Goal: Information Seeking & Learning: Learn about a topic

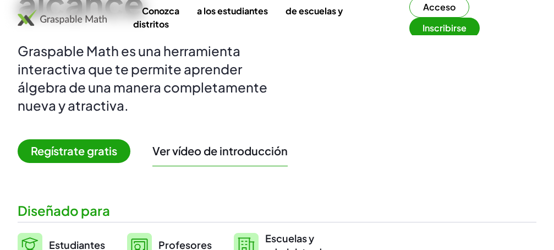
scroll to position [168, 0]
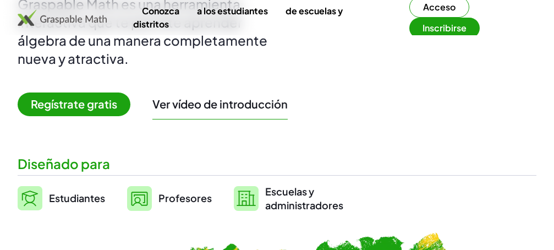
click at [106, 111] on font "Regístrate gratis" at bounding box center [74, 104] width 86 height 14
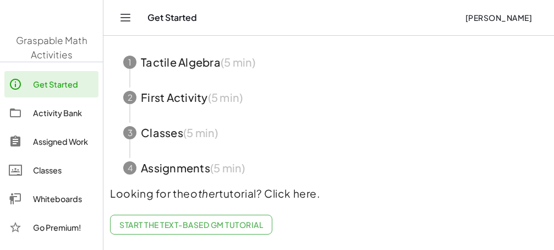
click at [136, 18] on button "Start the Tutorial" at bounding box center [158, 8] width 97 height 20
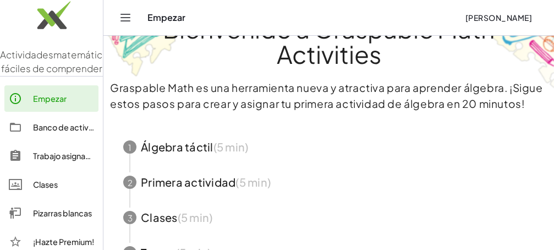
scroll to position [66, 0]
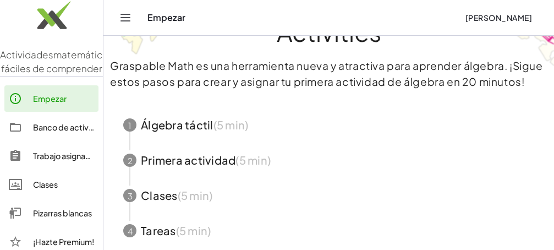
click at [196, 123] on span "button" at bounding box center [328, 124] width 437 height 35
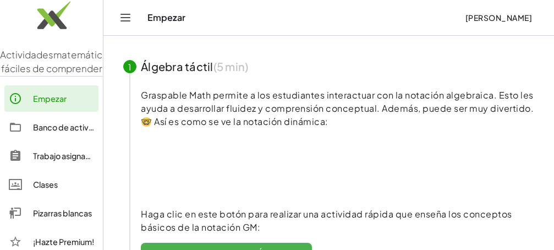
scroll to position [154, 0]
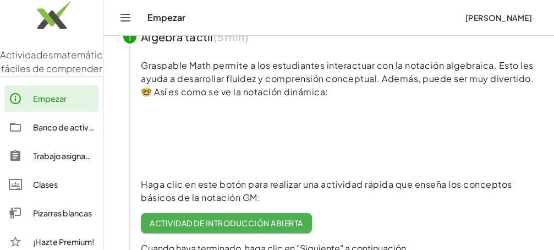
click at [233, 220] on font "Actividad de introducción abierta" at bounding box center [226, 223] width 153 height 10
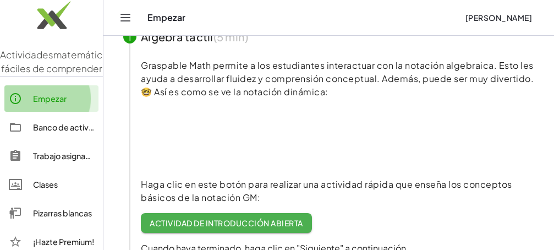
click at [63, 103] on font "Empezar" at bounding box center [50, 98] width 34 height 10
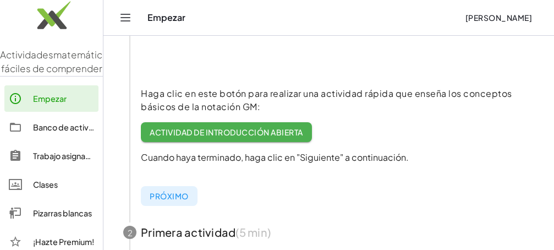
scroll to position [264, 0]
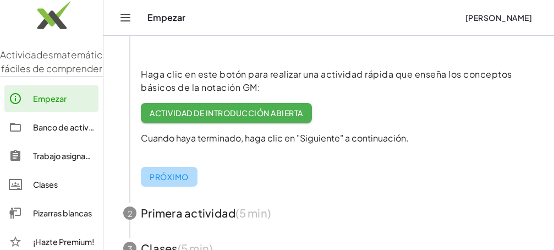
click at [175, 177] on font "Próximo" at bounding box center [169, 177] width 38 height 10
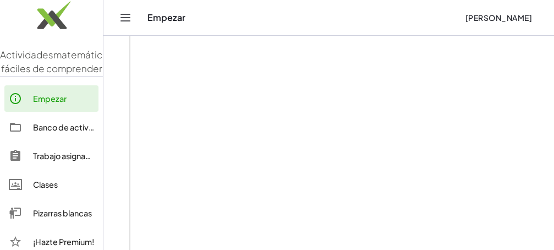
scroll to position [262, 0]
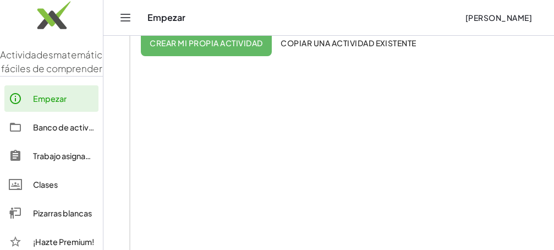
click at [305, 42] on font "Copiar una actividad existente" at bounding box center [348, 43] width 136 height 10
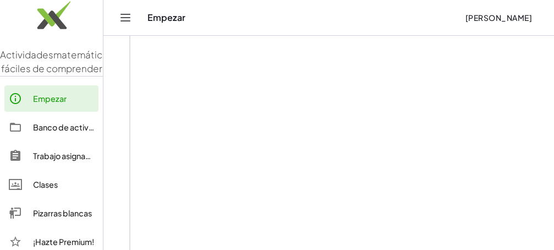
scroll to position [285, 0]
drag, startPoint x: 551, startPoint y: 124, endPoint x: 558, endPoint y: 145, distance: 21.8
click at [553, 145] on html "Actividades matemáticas fáciles de comprender Empezar Banco de actividades Trab…" at bounding box center [277, 108] width 554 height 786
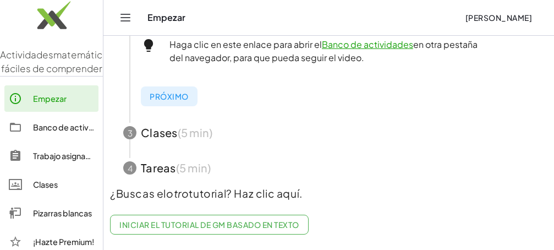
scroll to position [546, 0]
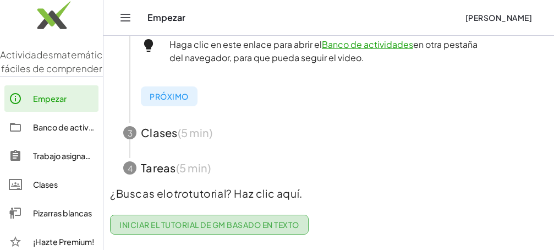
click at [213, 219] on font "Iniciar el tutorial de GM basado en texto" at bounding box center [208, 224] width 179 height 10
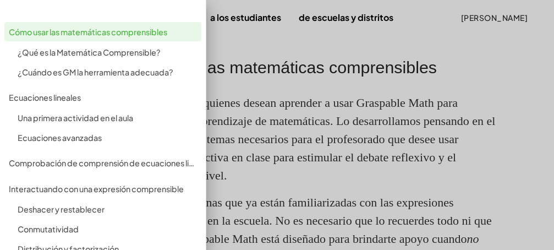
click at [178, 25] on div "Cómo usar las matemáticas comprensibles" at bounding box center [103, 31] width 188 height 13
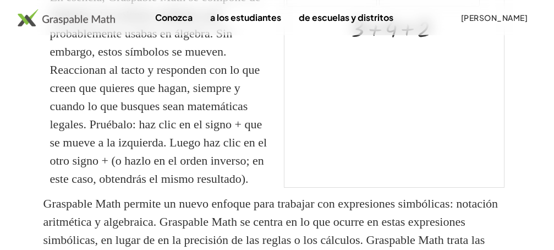
scroll to position [380, 0]
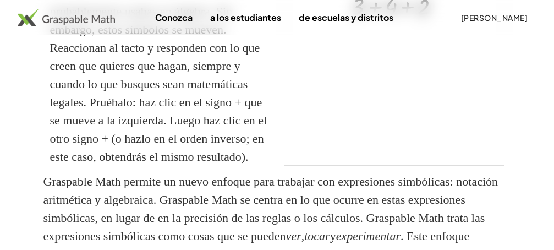
click at [376, 7] on div "Conozca a los estudiantes de escuelas y distritos [PERSON_NAME]" at bounding box center [277, 17] width 554 height 35
drag, startPoint x: 550, startPoint y: 85, endPoint x: 550, endPoint y: 73, distance: 12.1
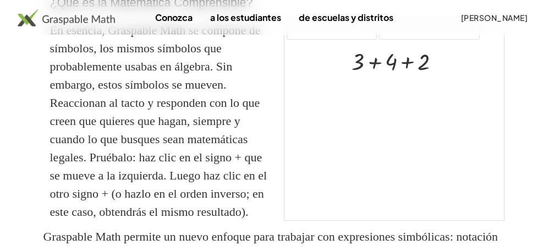
click at [407, 76] on div at bounding box center [400, 60] width 108 height 31
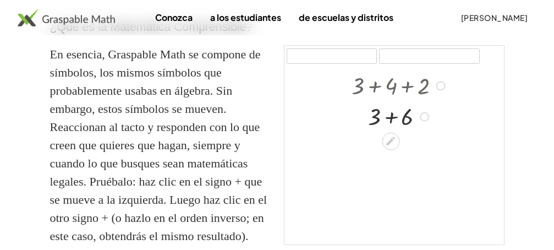
click at [376, 85] on div at bounding box center [400, 84] width 108 height 31
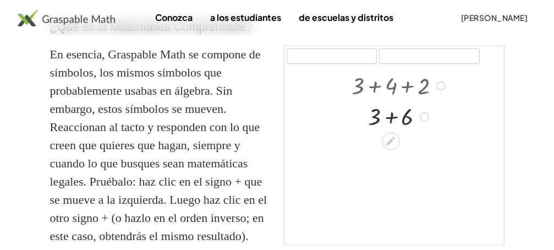
click at [394, 116] on div at bounding box center [400, 115] width 108 height 31
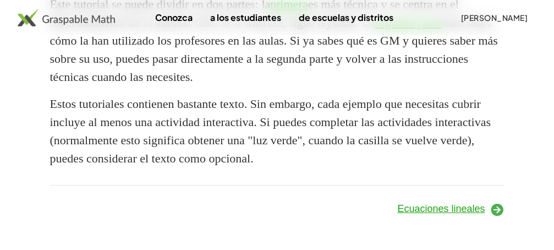
scroll to position [1253, 0]
click at [494, 207] on icon at bounding box center [496, 209] width 15 height 15
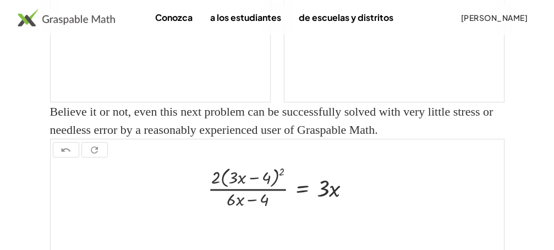
scroll to position [6, 0]
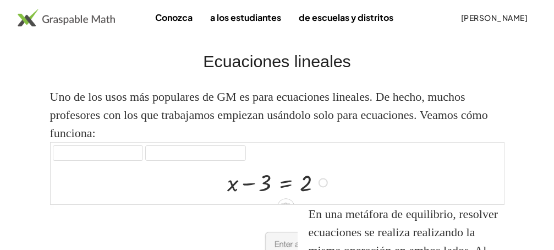
click at [250, 181] on div at bounding box center [279, 181] width 115 height 31
click at [260, 184] on div at bounding box center [279, 181] width 115 height 31
click at [263, 184] on div at bounding box center [279, 181] width 115 height 31
click at [250, 183] on div at bounding box center [279, 181] width 115 height 31
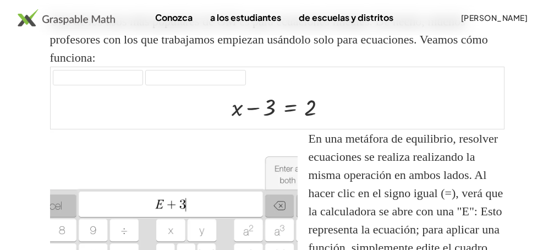
scroll to position [94, 0]
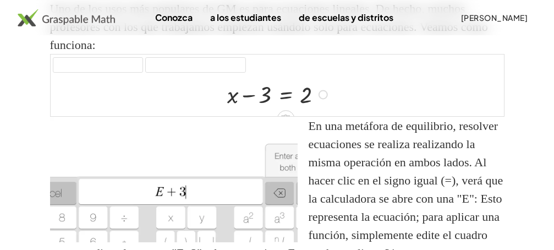
click at [290, 92] on div at bounding box center [279, 93] width 115 height 31
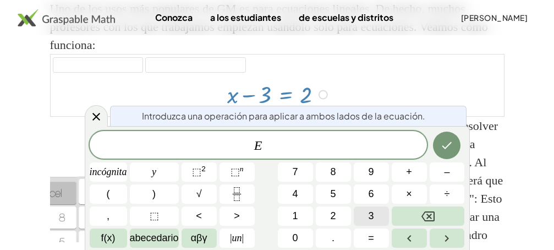
click at [371, 212] on font "3" at bounding box center [370, 215] width 5 height 11
click at [408, 174] on font "+" at bounding box center [409, 171] width 6 height 11
click at [335, 210] on font "2" at bounding box center [333, 215] width 5 height 11
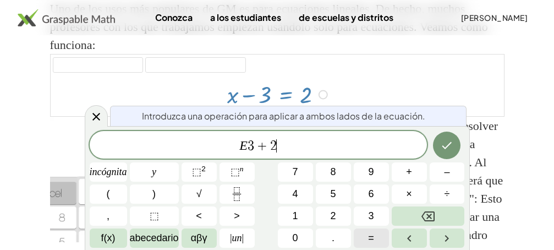
click at [367, 235] on button "=" at bounding box center [371, 237] width 35 height 19
click at [267, 143] on span "2" at bounding box center [265, 145] width 7 height 13
click at [270, 144] on span "X = ​" at bounding box center [258, 145] width 337 height 15
click at [333, 216] on font "2" at bounding box center [333, 215] width 5 height 11
click at [410, 173] on font "+" at bounding box center [409, 171] width 6 height 11
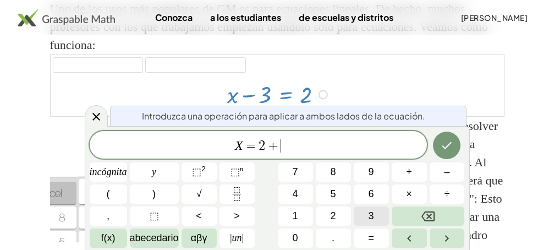
click at [371, 216] on font "3" at bounding box center [370, 215] width 5 height 11
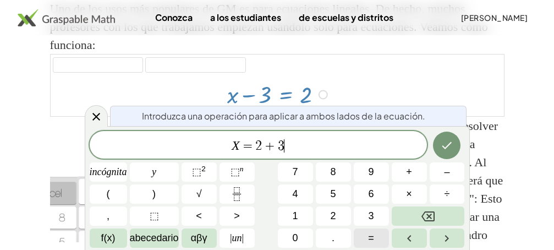
click at [371, 235] on font "=" at bounding box center [371, 237] width 6 height 11
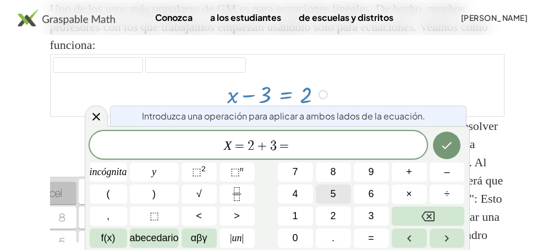
click at [333, 195] on font "5" at bounding box center [333, 193] width 5 height 11
click at [447, 146] on icon "Hecho" at bounding box center [446, 145] width 13 height 13
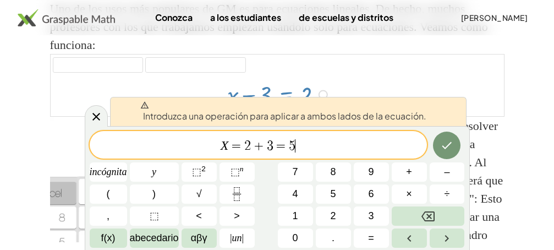
click at [373, 131] on div "X = 2 + 3 = 5 ​" at bounding box center [258, 144] width 337 height 27
click at [442, 150] on icon "Hecho" at bounding box center [446, 145] width 13 height 13
click at [388, 106] on span at bounding box center [283, 105] width 286 height 9
click at [299, 145] on span "X = 2 + 3 = 5" at bounding box center [258, 145] width 337 height 15
click at [341, 123] on div "Introduzca una operación para aplicar a ambos lados de la ecuación." at bounding box center [288, 111] width 356 height 29
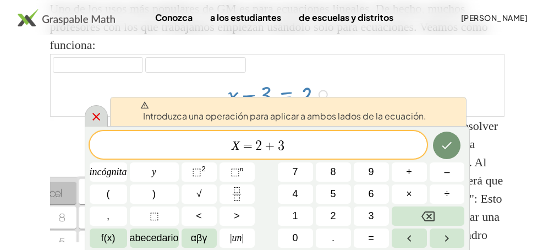
click at [96, 112] on icon at bounding box center [96, 116] width 13 height 13
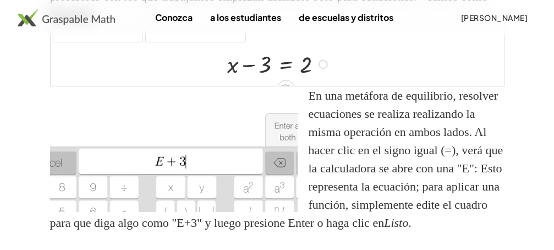
scroll to position [138, 0]
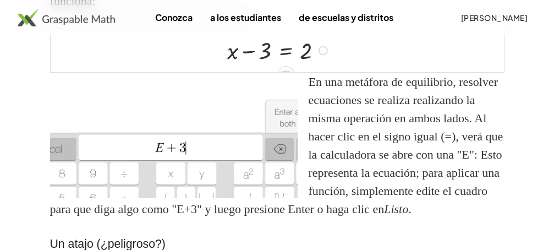
click at [287, 48] on div at bounding box center [279, 49] width 115 height 31
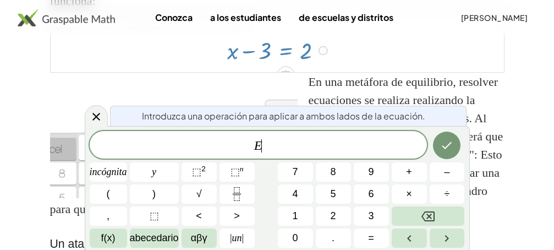
drag, startPoint x: 280, startPoint y: 131, endPoint x: 274, endPoint y: 147, distance: 16.4
click at [274, 147] on div "E ​" at bounding box center [258, 144] width 337 height 27
click at [410, 173] on font "+" at bounding box center [409, 171] width 6 height 11
click at [333, 215] on font "2" at bounding box center [333, 215] width 5 height 11
click at [409, 172] on font "+" at bounding box center [409, 171] width 6 height 11
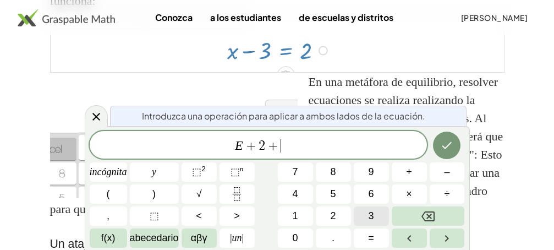
click at [364, 217] on button "3" at bounding box center [371, 215] width 35 height 19
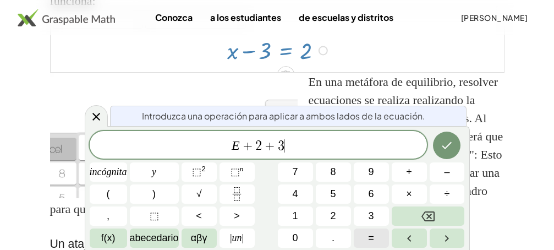
click at [370, 237] on font "=" at bounding box center [371, 237] width 6 height 11
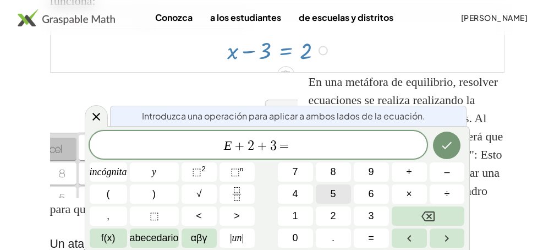
click at [335, 193] on font "5" at bounding box center [333, 193] width 5 height 11
click at [330, 145] on span "E + 2 + 3 = 5 ​" at bounding box center [258, 145] width 337 height 15
click at [442, 144] on icon "Hecho" at bounding box center [446, 145] width 13 height 13
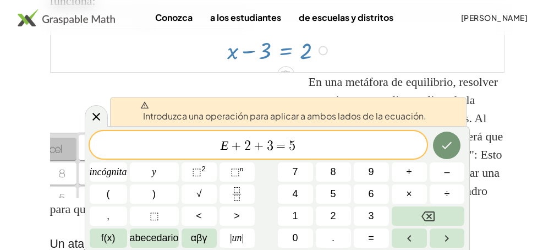
scroll to position [12, 0]
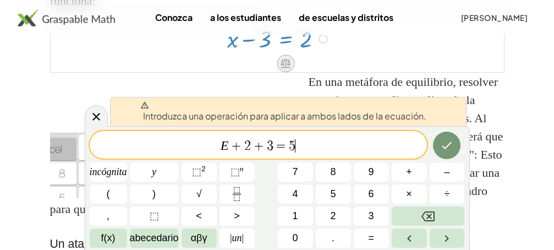
click at [287, 64] on icon at bounding box center [285, 63] width 10 height 9
click at [236, 62] on div "+" at bounding box center [242, 63] width 18 height 18
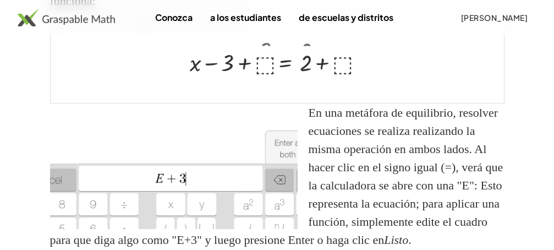
scroll to position [0, 0]
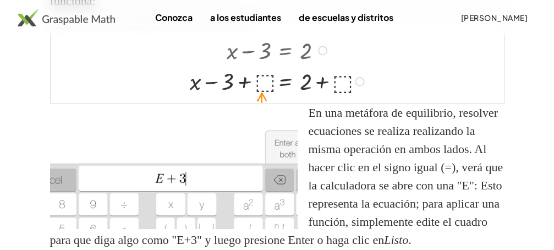
click at [261, 84] on div at bounding box center [278, 80] width 189 height 31
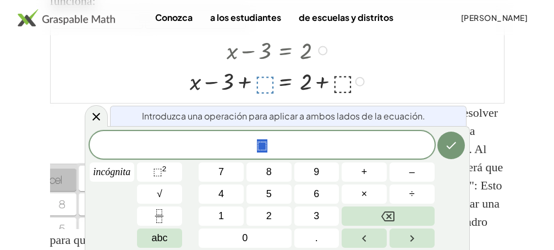
click at [261, 83] on div at bounding box center [278, 80] width 189 height 31
click at [316, 218] on span "3" at bounding box center [315, 215] width 5 height 15
click at [262, 81] on div at bounding box center [278, 80] width 189 height 31
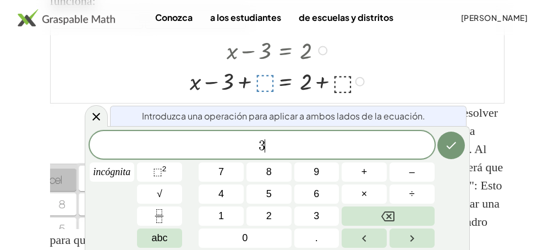
click at [262, 81] on div at bounding box center [278, 80] width 189 height 31
click at [449, 139] on icon "Hecho" at bounding box center [450, 145] width 13 height 13
click at [406, 175] on button "–" at bounding box center [411, 171] width 45 height 19
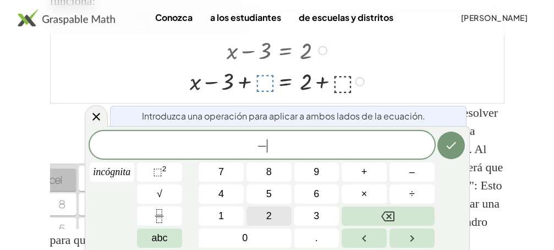
click at [275, 218] on button "2" at bounding box center [268, 215] width 45 height 19
drag, startPoint x: 269, startPoint y: 147, endPoint x: 261, endPoint y: 140, distance: 11.3
click at [263, 84] on div at bounding box center [278, 80] width 189 height 31
click at [262, 83] on div at bounding box center [278, 80] width 189 height 31
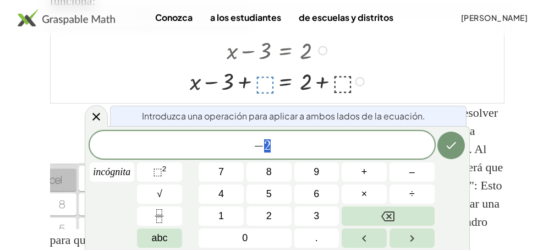
click at [262, 83] on div at bounding box center [278, 80] width 189 height 31
click at [93, 119] on icon at bounding box center [96, 117] width 8 height 8
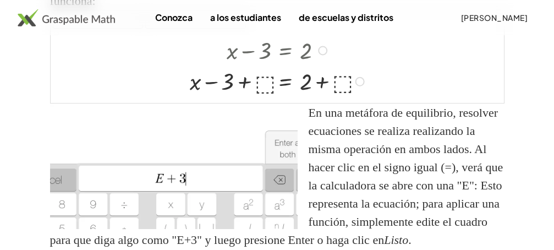
scroll to position [160, 0]
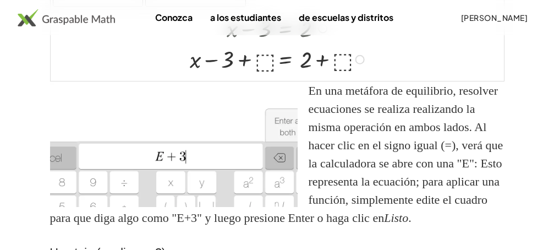
click at [262, 61] on div at bounding box center [278, 58] width 189 height 31
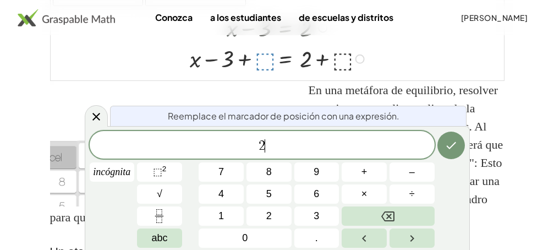
scroll to position [226, 0]
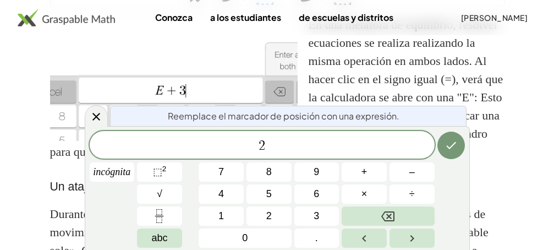
drag, startPoint x: 449, startPoint y: 192, endPoint x: 448, endPoint y: 186, distance: 5.6
click at [448, 186] on div "2 incógnita 7 8 9 + – 4 5 6 × ÷ ⬚ 2 √ abc 1 2 3 0 ." at bounding box center [277, 189] width 375 height 117
drag, startPoint x: 448, startPoint y: 186, endPoint x: 449, endPoint y: 195, distance: 9.0
click at [449, 195] on div "2 incógnita 7 8 9 + – 4 5 6 × ÷ ⬚ 2 √ abc 1 2 3 0 ." at bounding box center [277, 189] width 375 height 117
click at [364, 172] on span "+" at bounding box center [364, 171] width 6 height 15
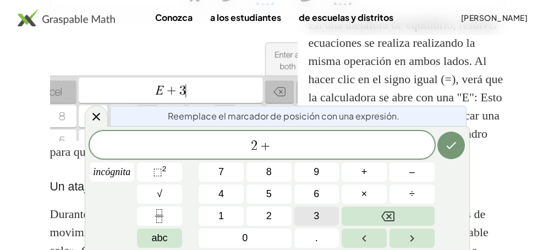
click at [318, 212] on span "3" at bounding box center [315, 215] width 5 height 15
click at [295, 151] on span "2 + 3 ​" at bounding box center [262, 145] width 345 height 15
click at [279, 89] on img at bounding box center [173, 77] width 247 height 125
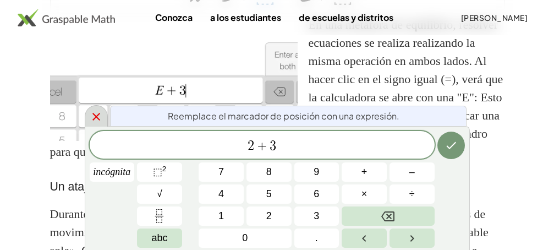
click at [95, 115] on icon at bounding box center [96, 117] width 8 height 8
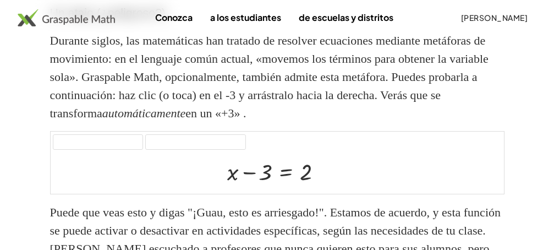
scroll to position [402, 0]
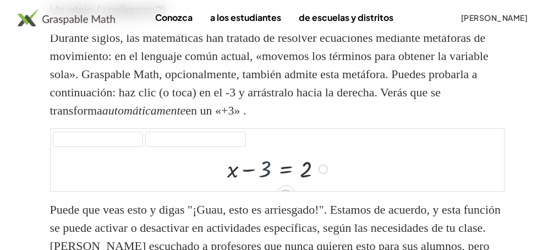
drag, startPoint x: 265, startPoint y: 191, endPoint x: 262, endPoint y: 185, distance: 6.6
click at [268, 183] on div at bounding box center [279, 167] width 115 height 31
drag, startPoint x: 266, startPoint y: 181, endPoint x: 354, endPoint y: 179, distance: 88.0
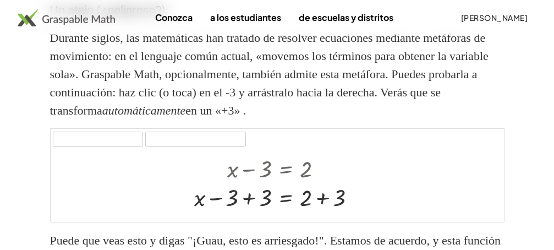
click at [377, 186] on div at bounding box center [277, 186] width 453 height 72
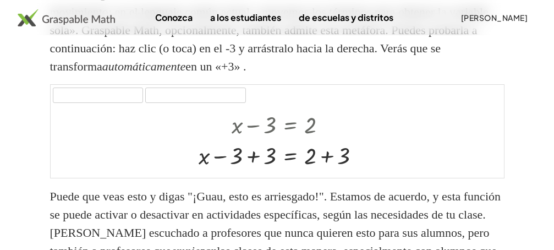
scroll to position [468, 0]
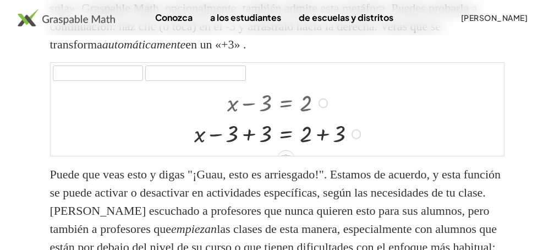
click at [200, 148] on div at bounding box center [279, 133] width 181 height 31
click at [498, 156] on div at bounding box center [277, 120] width 453 height 72
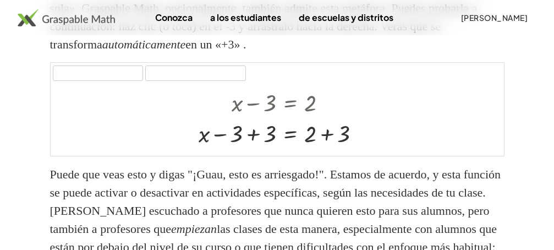
click at [498, 156] on div at bounding box center [277, 120] width 453 height 72
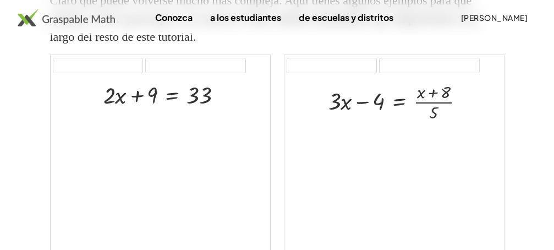
scroll to position [1306, 0]
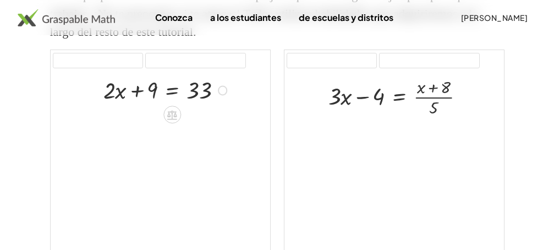
click at [139, 104] on div at bounding box center [167, 89] width 139 height 31
click at [141, 104] on div at bounding box center [167, 89] width 139 height 31
drag, startPoint x: 141, startPoint y: 143, endPoint x: 169, endPoint y: 157, distance: 31.5
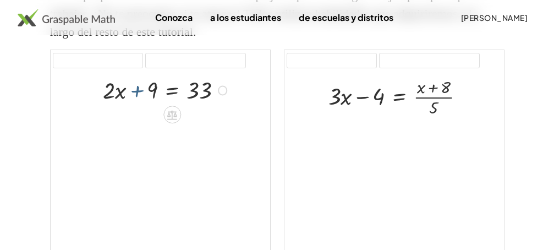
click at [171, 104] on div at bounding box center [167, 89] width 139 height 31
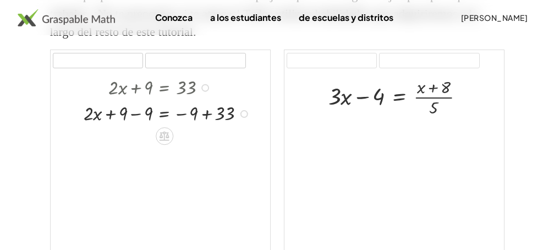
click at [93, 125] on div at bounding box center [169, 113] width 182 height 26
click at [100, 125] on div at bounding box center [169, 113] width 182 height 26
click at [166, 125] on div at bounding box center [169, 113] width 182 height 26
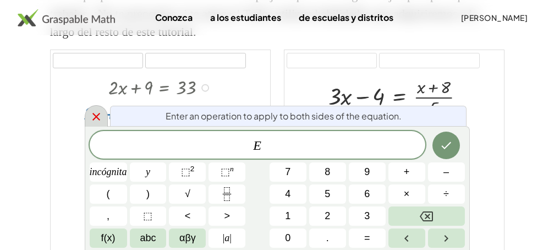
click at [98, 117] on icon at bounding box center [96, 116] width 13 height 13
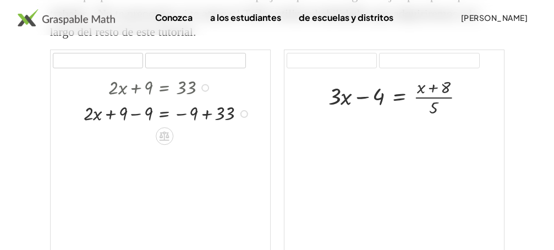
click at [161, 125] on div at bounding box center [169, 113] width 182 height 26
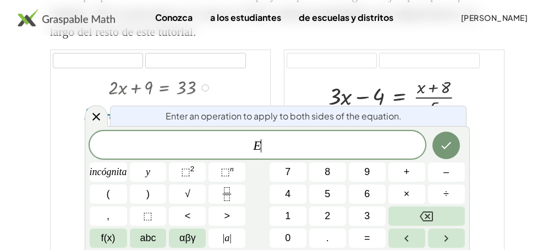
click at [161, 168] on button "y" at bounding box center [148, 171] width 37 height 19
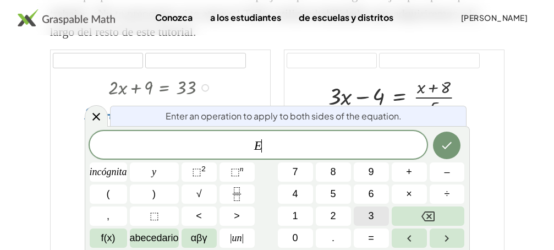
click at [371, 212] on font "3" at bounding box center [370, 215] width 5 height 11
click at [444, 175] on span "–" at bounding box center [446, 171] width 5 height 15
click at [371, 173] on span "9" at bounding box center [370, 171] width 5 height 15
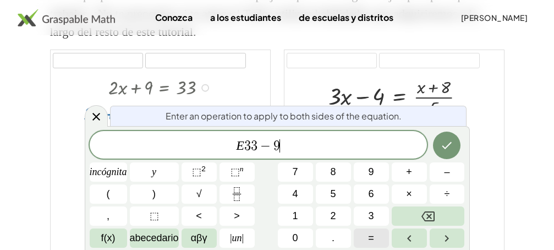
click at [372, 236] on font "=" at bounding box center [371, 237] width 6 height 11
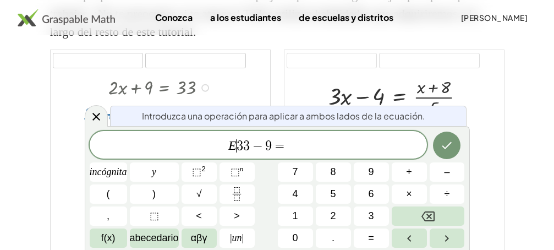
click at [236, 145] on span "E ​ 3 3 − 9 =" at bounding box center [258, 145] width 337 height 15
click at [284, 147] on span "3 3 − 9 = ​" at bounding box center [258, 145] width 337 height 15
click at [364, 241] on button "=" at bounding box center [371, 237] width 35 height 19
click at [448, 147] on icon "Hecho" at bounding box center [446, 145] width 13 height 13
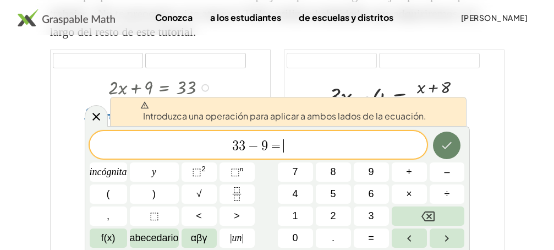
click at [448, 147] on icon "Hecho" at bounding box center [446, 145] width 13 height 13
click at [420, 120] on font "Introduzca una operación para aplicar a ambos lados de la ecuación." at bounding box center [284, 116] width 283 height 12
click at [94, 113] on icon at bounding box center [96, 116] width 13 height 13
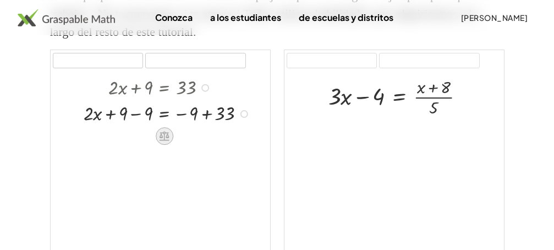
click at [164, 141] on icon at bounding box center [164, 135] width 10 height 9
click at [123, 144] on span "+" at bounding box center [120, 136] width 7 height 16
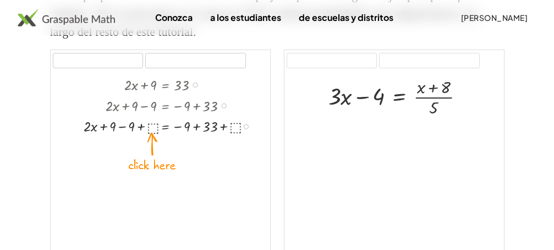
click at [150, 136] on div at bounding box center [171, 125] width 186 height 21
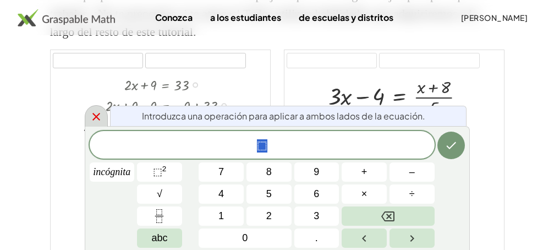
click at [98, 113] on icon at bounding box center [96, 116] width 13 height 13
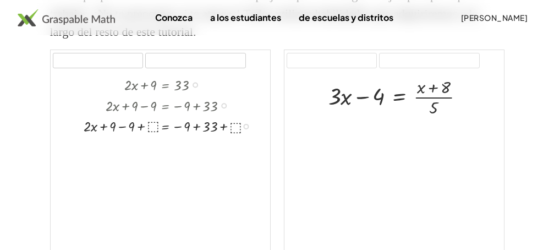
click at [96, 136] on div at bounding box center [171, 125] width 186 height 21
click at [151, 136] on div at bounding box center [171, 125] width 186 height 21
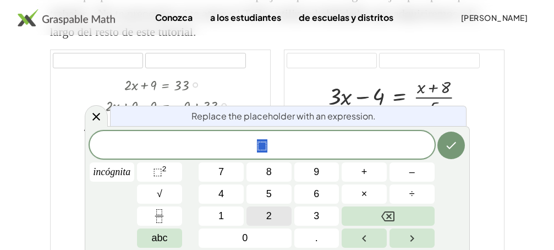
click at [263, 214] on button "2" at bounding box center [268, 215] width 45 height 19
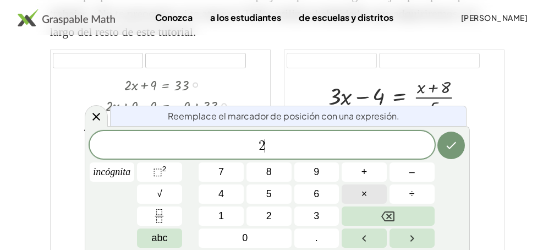
click at [361, 195] on span "×" at bounding box center [364, 193] width 6 height 15
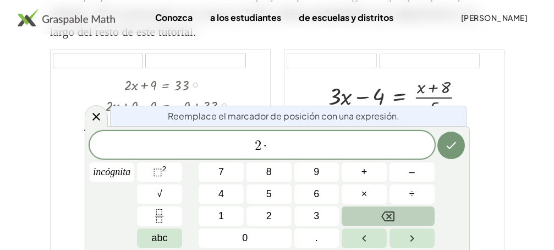
click at [384, 217] on icon "Backspace" at bounding box center [387, 216] width 13 height 13
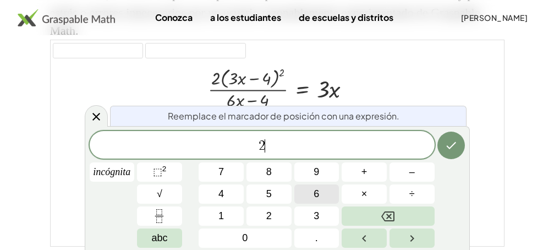
scroll to position [1599, 0]
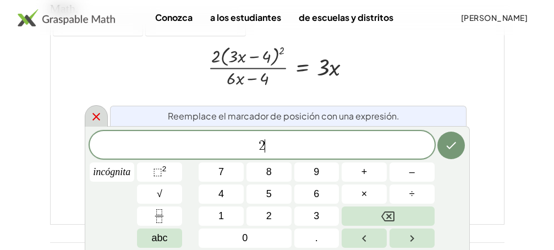
click at [96, 115] on icon at bounding box center [96, 116] width 13 height 13
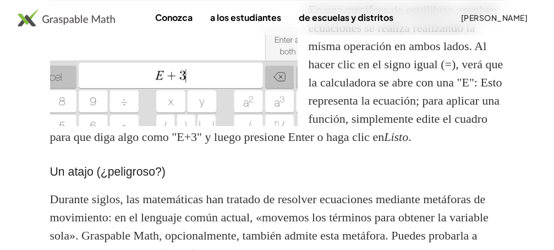
scroll to position [242, 0]
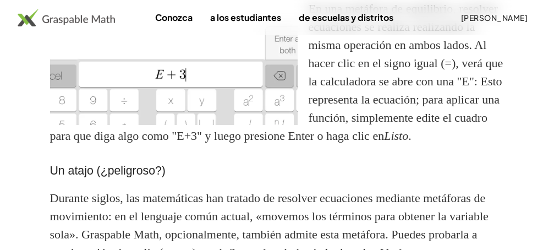
click at [304, 97] on p "En una metáfora de equilibrio, resolver ecuaciones se realiza realizando la mis…" at bounding box center [277, 71] width 454 height 145
click at [230, 65] on img at bounding box center [173, 61] width 247 height 125
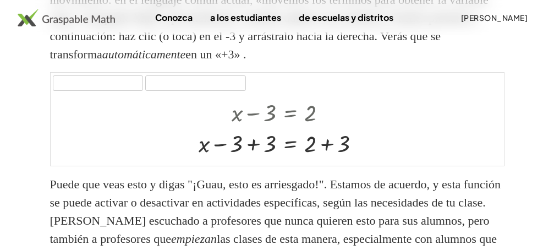
scroll to position [462, 0]
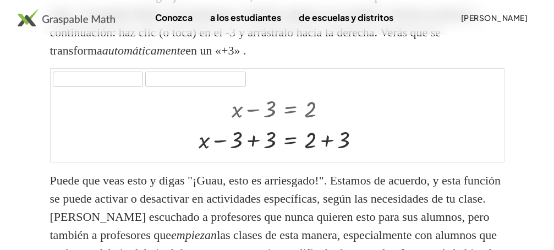
click at [497, 162] on div at bounding box center [277, 126] width 453 height 72
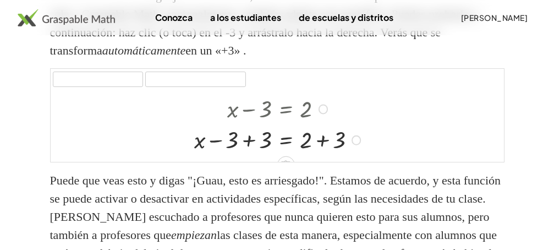
click at [347, 155] on div at bounding box center [279, 139] width 181 height 31
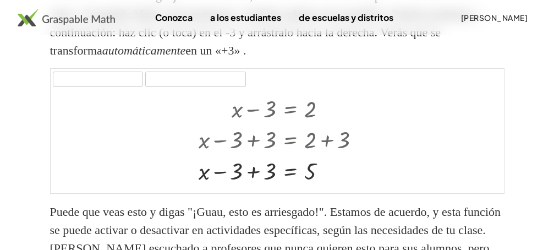
click at [297, 192] on div at bounding box center [277, 141] width 453 height 103
click at [290, 192] on div at bounding box center [277, 141] width 453 height 103
click at [498, 192] on div at bounding box center [277, 141] width 453 height 103
drag, startPoint x: 485, startPoint y: 183, endPoint x: 368, endPoint y: 199, distance: 117.6
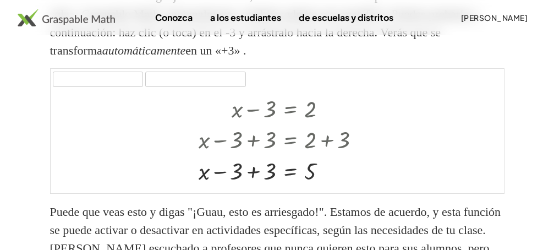
click at [368, 192] on div "+ x − 3 = 2 + x − 3 + 3 = + 2 + 3 + x = − 3 + 3 5" at bounding box center [277, 141] width 453 height 103
click at [499, 192] on div at bounding box center [277, 141] width 453 height 103
click at [496, 155] on div at bounding box center [277, 141] width 453 height 103
click at [494, 177] on div at bounding box center [277, 141] width 453 height 103
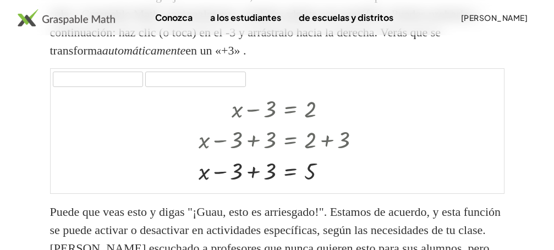
click at [494, 177] on div at bounding box center [277, 141] width 453 height 103
click at [497, 187] on div at bounding box center [277, 141] width 453 height 103
drag, startPoint x: 497, startPoint y: 187, endPoint x: 501, endPoint y: 197, distance: 10.6
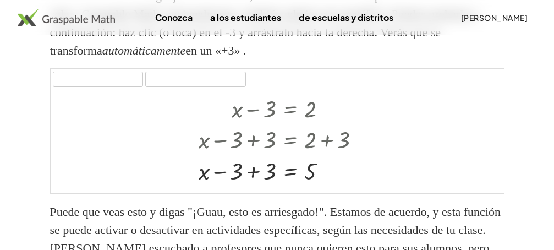
click at [501, 192] on div at bounding box center [277, 141] width 453 height 103
drag, startPoint x: 501, startPoint y: 197, endPoint x: 499, endPoint y: 204, distance: 7.3
click at [499, 192] on div at bounding box center [277, 141] width 453 height 103
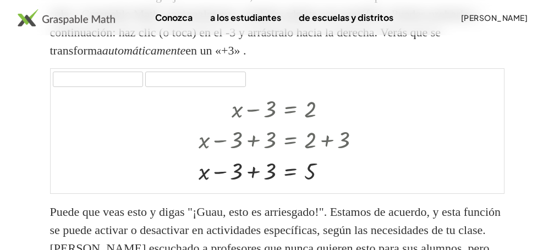
click at [499, 192] on div at bounding box center [277, 141] width 453 height 103
click at [496, 192] on div at bounding box center [277, 141] width 453 height 103
click at [495, 192] on div at bounding box center [277, 141] width 453 height 103
drag, startPoint x: 493, startPoint y: 203, endPoint x: 491, endPoint y: 197, distance: 6.3
click at [491, 192] on div at bounding box center [277, 141] width 453 height 103
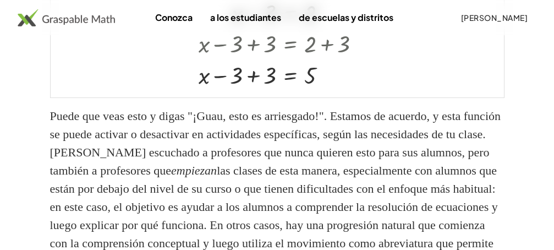
scroll to position [548, 0]
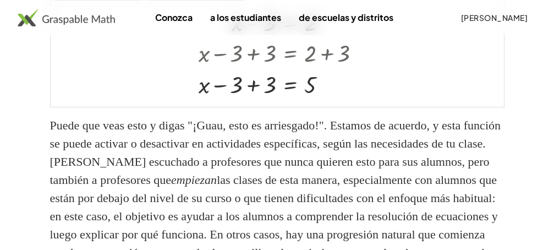
click at [499, 106] on div at bounding box center [277, 54] width 453 height 103
click at [496, 106] on div at bounding box center [277, 54] width 453 height 103
drag, startPoint x: 496, startPoint y: 114, endPoint x: 480, endPoint y: 112, distance: 16.1
click at [480, 106] on div at bounding box center [277, 54] width 453 height 103
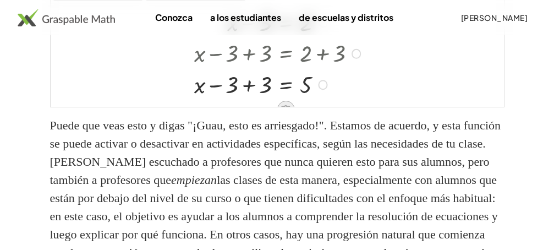
click at [284, 115] on icon at bounding box center [286, 109] width 12 height 12
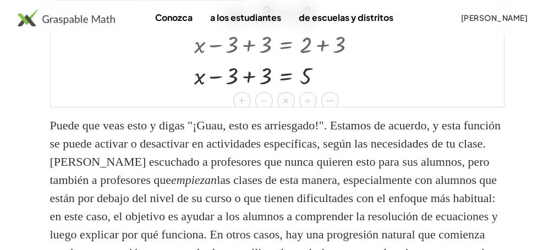
scroll to position [12, 0]
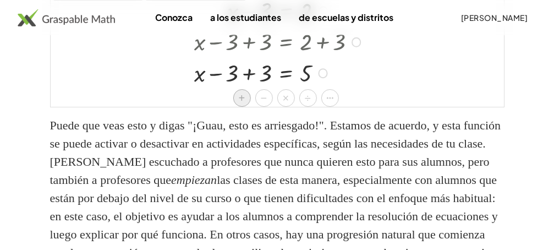
click at [241, 104] on font "+" at bounding box center [242, 98] width 7 height 12
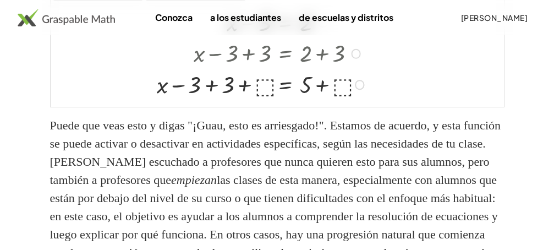
scroll to position [0, 0]
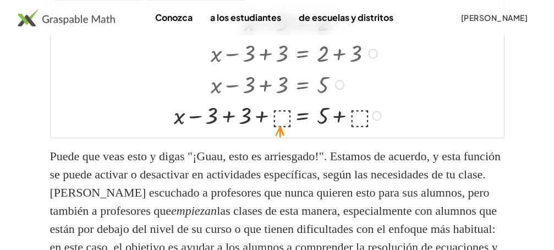
click at [281, 130] on div at bounding box center [279, 115] width 222 height 31
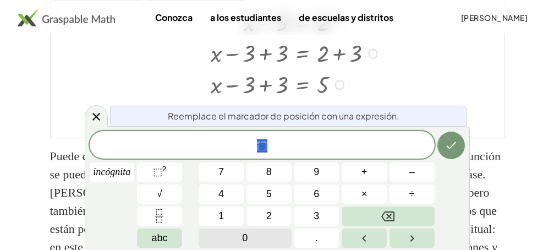
click at [244, 235] on span "0" at bounding box center [244, 237] width 5 height 15
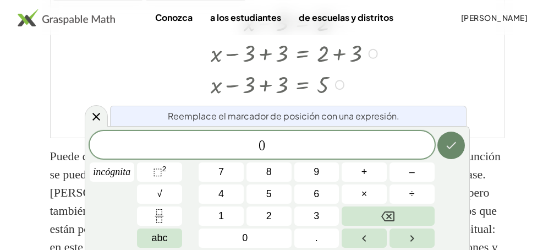
click at [447, 139] on icon "Hecho" at bounding box center [450, 145] width 13 height 13
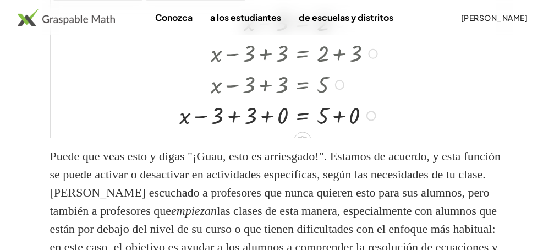
click at [447, 137] on div at bounding box center [277, 70] width 453 height 134
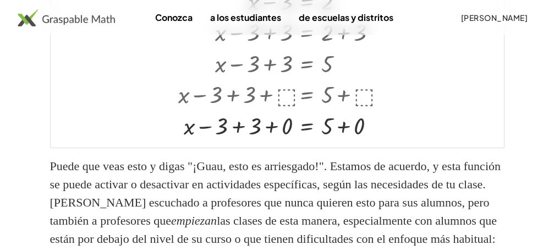
scroll to position [570, 0]
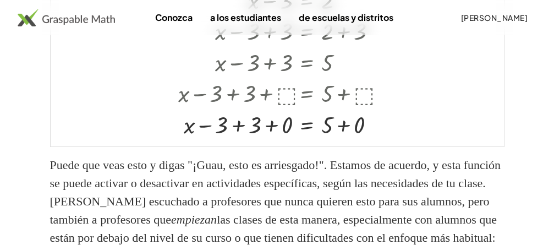
click at [398, 146] on div at bounding box center [277, 63] width 453 height 165
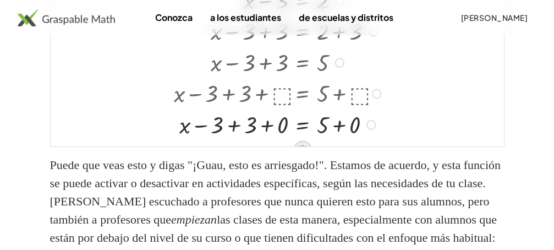
click at [302, 155] on icon at bounding box center [302, 150] width 12 height 12
click at [302, 142] on div "+ x − 3 = 2 + x − 3 + 3 = + 2 + 3 + x − 3 + 3 = 5 + x − 3 + 3 + ⬚ = + 5 + ⬚ + x…" at bounding box center [272, 61] width 231 height 161
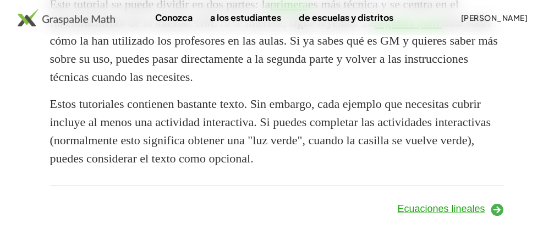
scroll to position [1253, 0]
click at [494, 208] on icon at bounding box center [496, 209] width 15 height 15
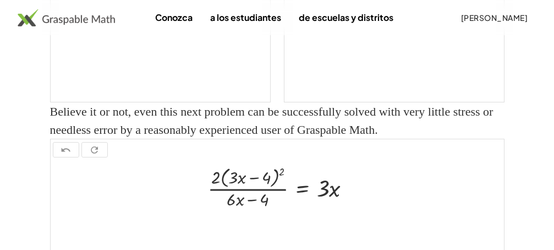
scroll to position [6, 0]
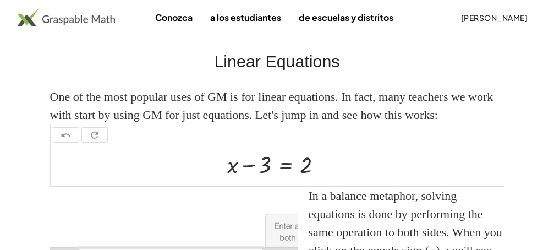
click at [359, 55] on h2 "Linear Equations" at bounding box center [277, 61] width 454 height 25
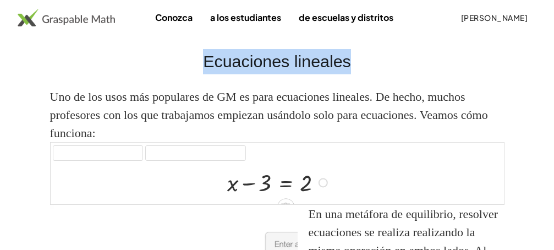
click at [252, 184] on div at bounding box center [279, 181] width 115 height 31
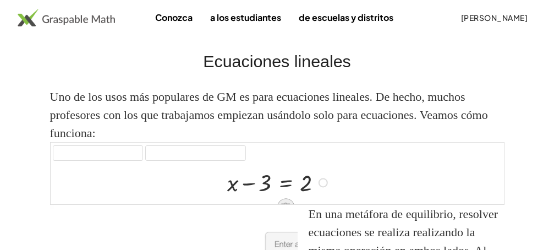
click at [285, 202] on icon at bounding box center [286, 207] width 12 height 12
click at [267, 184] on div at bounding box center [279, 181] width 115 height 31
click at [252, 182] on div at bounding box center [279, 181] width 115 height 31
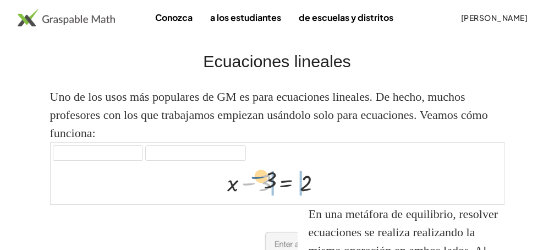
drag, startPoint x: 252, startPoint y: 182, endPoint x: 264, endPoint y: 180, distance: 12.3
click at [264, 180] on div at bounding box center [279, 181] width 115 height 31
click at [279, 170] on div at bounding box center [279, 181] width 115 height 31
drag, startPoint x: 266, startPoint y: 180, endPoint x: 341, endPoint y: 181, distance: 74.8
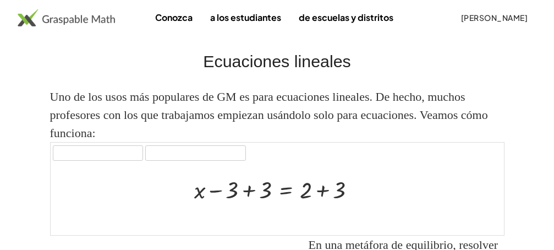
click at [379, 182] on div at bounding box center [277, 199] width 453 height 72
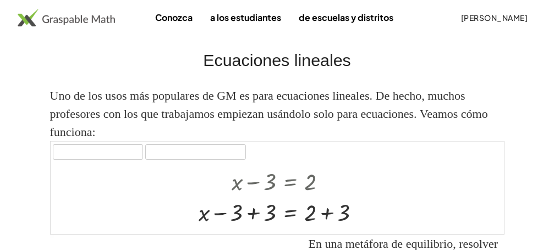
scroll to position [72, 0]
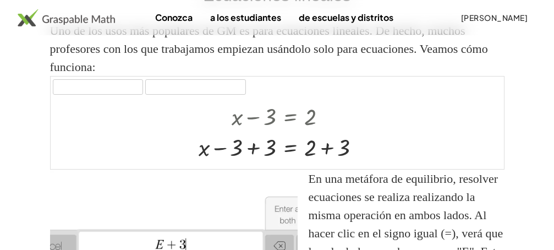
click at [429, 167] on div at bounding box center [277, 133] width 453 height 72
click at [489, 164] on div at bounding box center [277, 133] width 453 height 72
drag, startPoint x: 489, startPoint y: 164, endPoint x: 469, endPoint y: 160, distance: 20.8
click at [489, 164] on div at bounding box center [277, 133] width 453 height 72
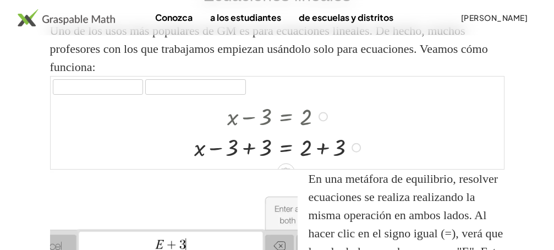
click at [336, 159] on div at bounding box center [279, 146] width 181 height 31
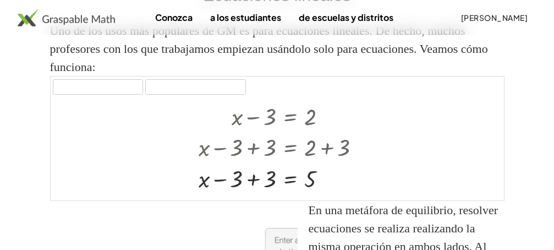
click at [491, 188] on div at bounding box center [277, 148] width 453 height 103
click at [480, 192] on div at bounding box center [277, 148] width 453 height 103
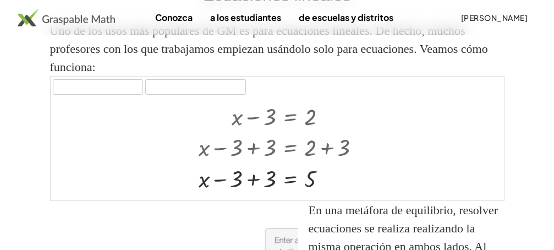
drag, startPoint x: 480, startPoint y: 192, endPoint x: 414, endPoint y: 181, distance: 66.9
click at [414, 181] on div at bounding box center [277, 148] width 453 height 103
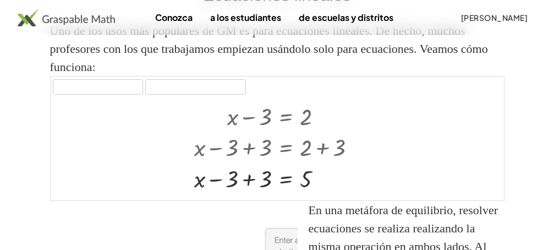
click at [371, 188] on div at bounding box center [277, 148] width 453 height 103
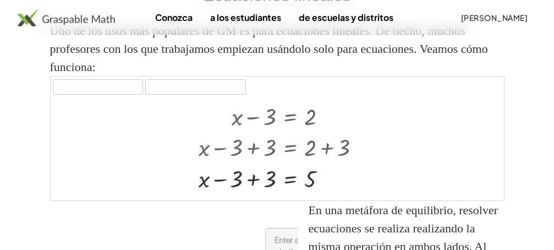
click at [498, 195] on div at bounding box center [277, 148] width 453 height 103
click at [492, 184] on div at bounding box center [277, 148] width 453 height 103
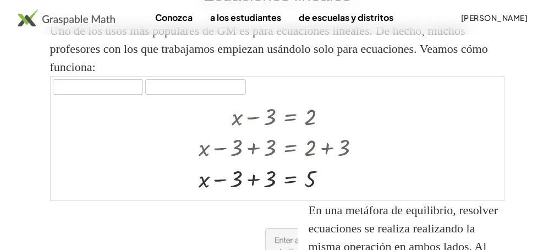
click at [492, 184] on div at bounding box center [277, 148] width 453 height 103
click at [478, 183] on div at bounding box center [277, 148] width 453 height 103
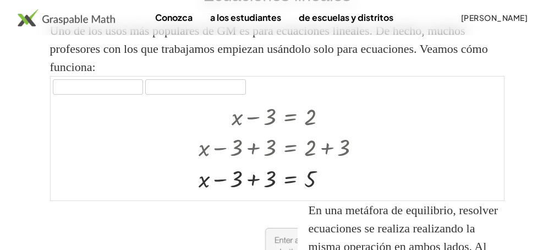
drag, startPoint x: 478, startPoint y: 183, endPoint x: 470, endPoint y: 183, distance: 8.2
click at [470, 183] on div at bounding box center [277, 148] width 453 height 103
click at [499, 196] on div at bounding box center [277, 148] width 453 height 103
click at [379, 182] on div at bounding box center [277, 148] width 453 height 103
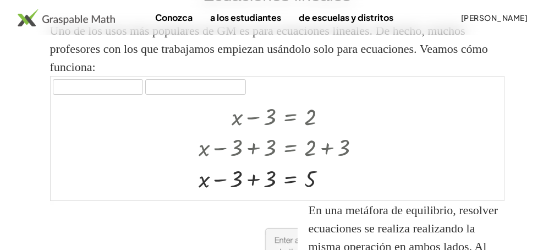
click at [379, 182] on div at bounding box center [277, 148] width 453 height 103
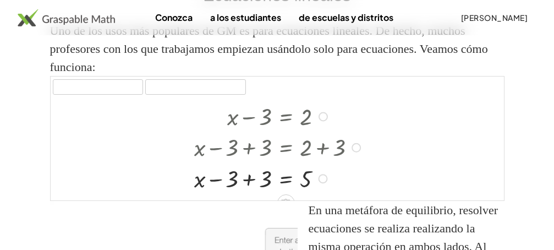
drag, startPoint x: 379, startPoint y: 182, endPoint x: 365, endPoint y: 190, distance: 16.5
click at [365, 190] on div "+ x − 3 = 2 + x − 3 + 3 = + 2 + 3 + x = − 3 + 3 5" at bounding box center [277, 148] width 453 height 103
click at [365, 190] on div at bounding box center [279, 177] width 181 height 31
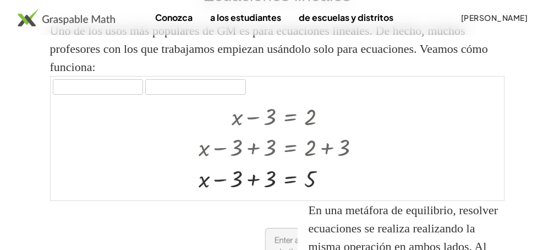
scroll to position [0, 0]
click at [499, 195] on div at bounding box center [277, 148] width 453 height 103
click at [282, 196] on div at bounding box center [277, 148] width 453 height 103
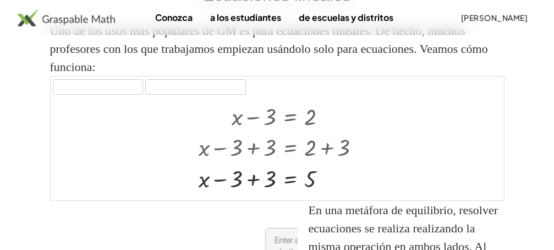
click at [282, 196] on div at bounding box center [277, 148] width 453 height 103
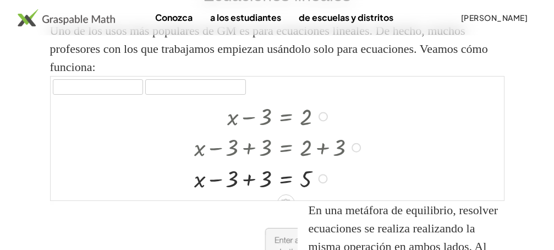
click at [290, 192] on div at bounding box center [289, 201] width 9 height 20
click at [286, 199] on icon at bounding box center [286, 203] width 10 height 9
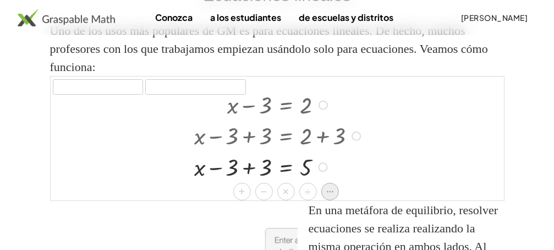
click at [329, 192] on icon at bounding box center [329, 191] width 10 height 10
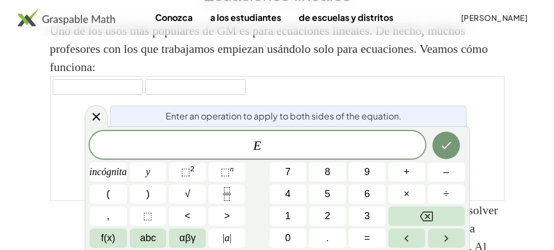
scroll to position [0, 0]
click at [98, 117] on icon at bounding box center [96, 116] width 13 height 13
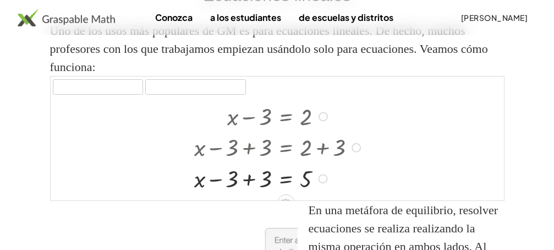
scroll to position [12, 0]
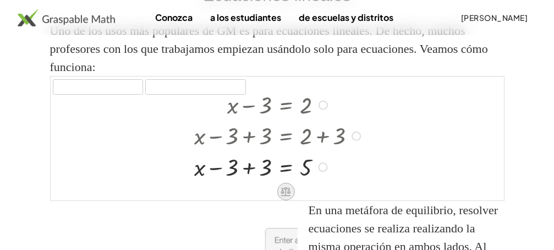
click at [284, 197] on div at bounding box center [286, 192] width 18 height 18
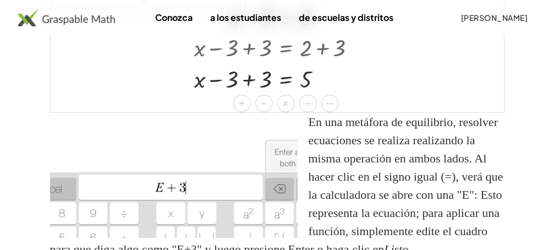
scroll to position [182, 0]
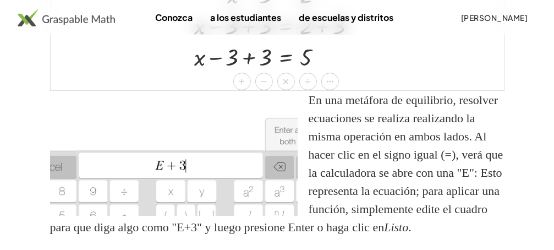
click at [287, 135] on img at bounding box center [173, 153] width 247 height 125
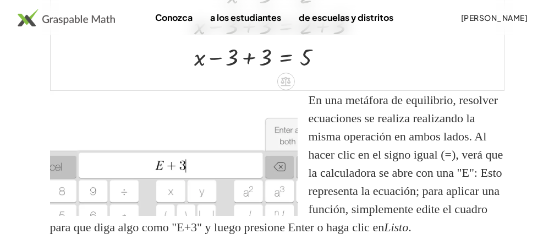
click at [287, 135] on img at bounding box center [173, 153] width 247 height 125
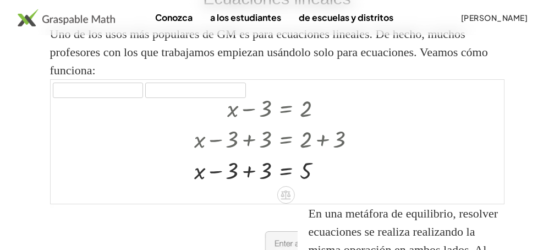
scroll to position [0, 0]
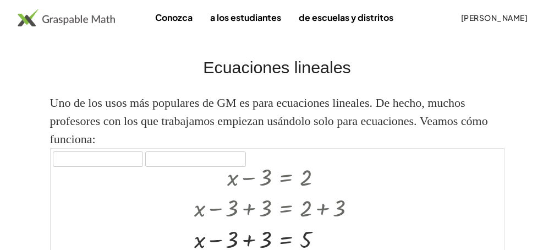
click at [173, 25] on link "Conozca" at bounding box center [173, 17] width 55 height 20
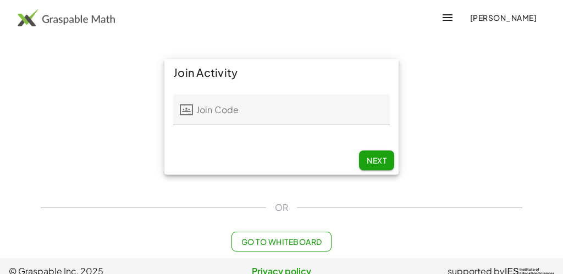
click at [369, 159] on span "Next" at bounding box center [377, 161] width 20 height 10
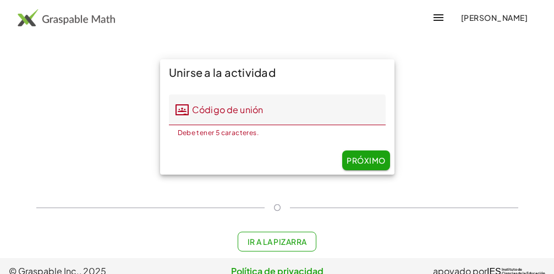
click at [227, 115] on input "Código de unión" at bounding box center [287, 110] width 197 height 31
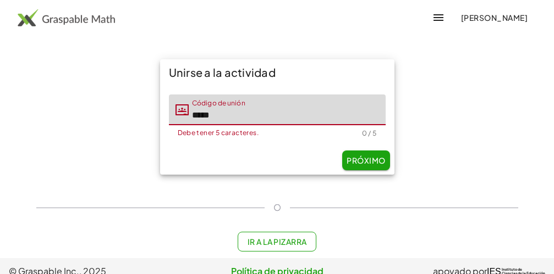
click at [364, 154] on button "Próximo" at bounding box center [366, 161] width 48 height 20
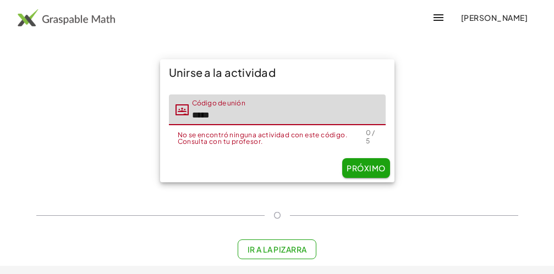
click at [223, 116] on input "*****" at bounding box center [287, 110] width 197 height 31
type input "*"
click at [287, 252] on div "Unirse a la actividad Código de unión Código de unión No se encontró ninguna ac…" at bounding box center [277, 159] width 495 height 213
